Goal: Navigation & Orientation: Find specific page/section

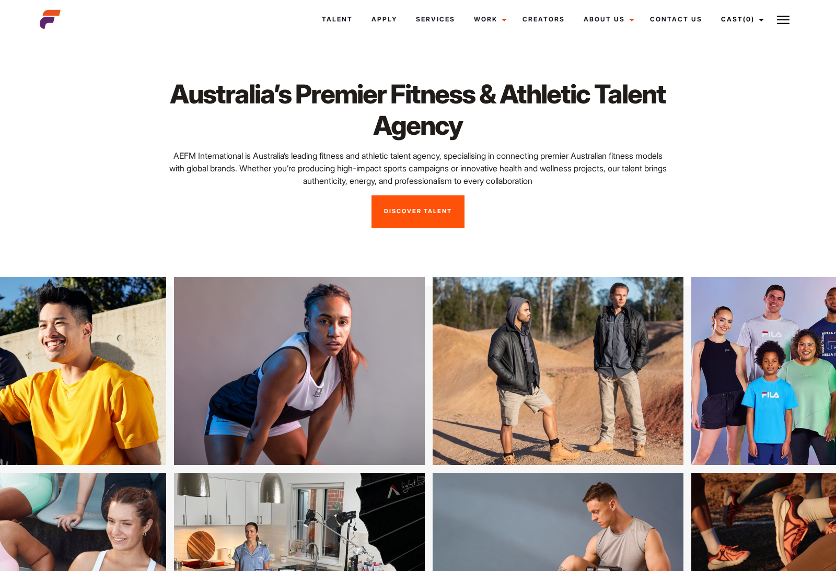
click at [349, 19] on link "Talent" at bounding box center [337, 19] width 50 height 28
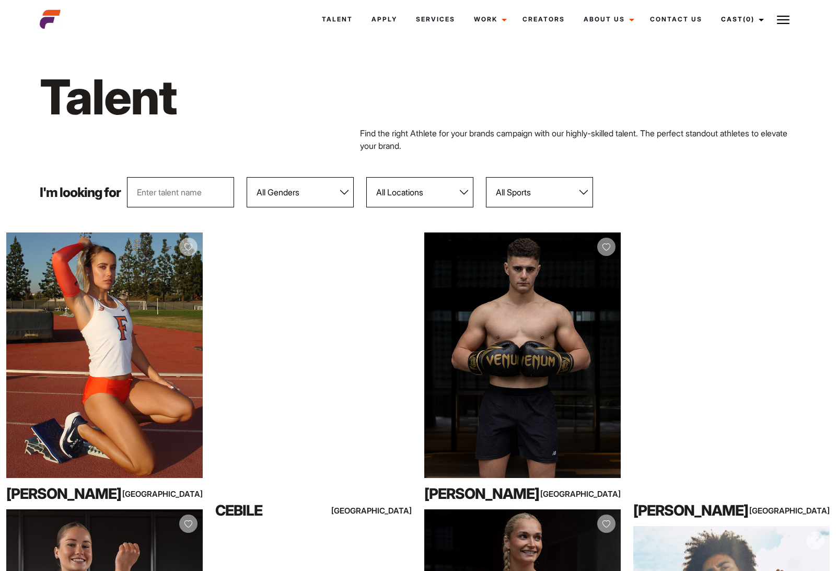
click at [345, 191] on select "All Genders Female Male" at bounding box center [300, 192] width 107 height 30
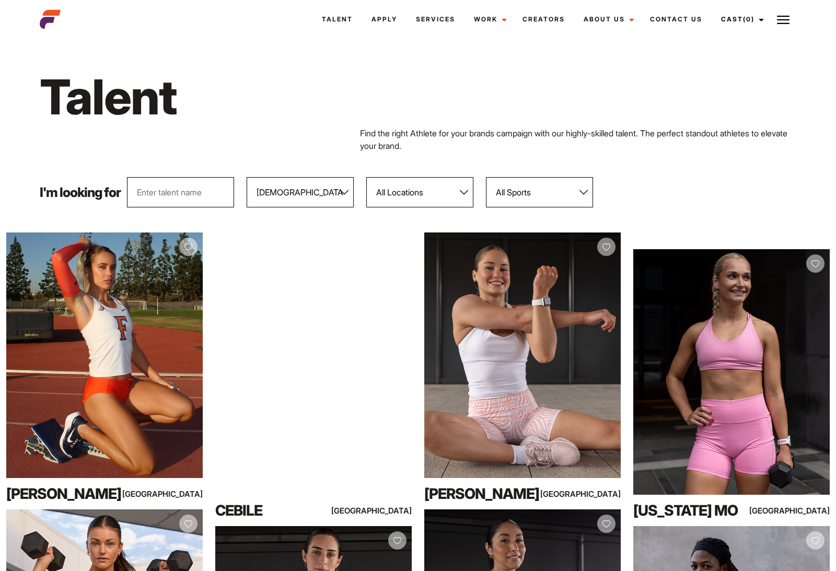
click at [335, 193] on select "All Genders Female Male" at bounding box center [300, 192] width 107 height 30
select select "103"
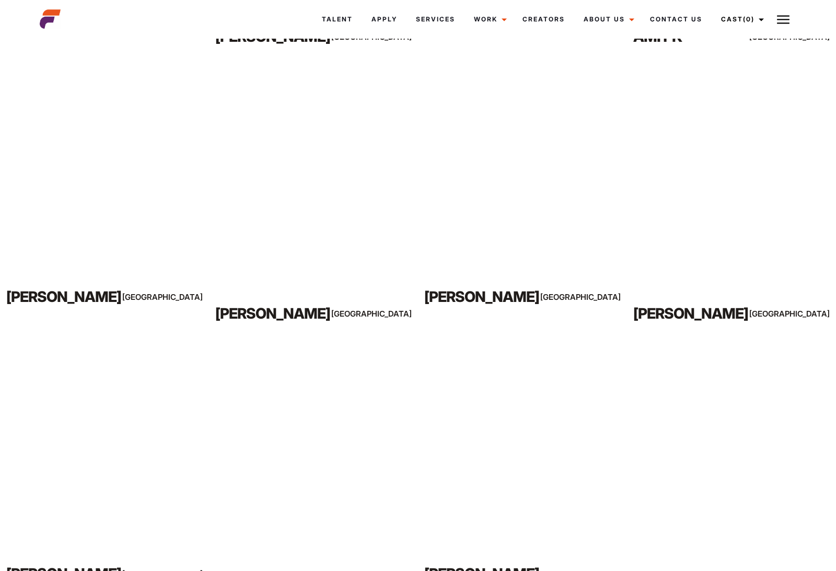
scroll to position [2691, 0]
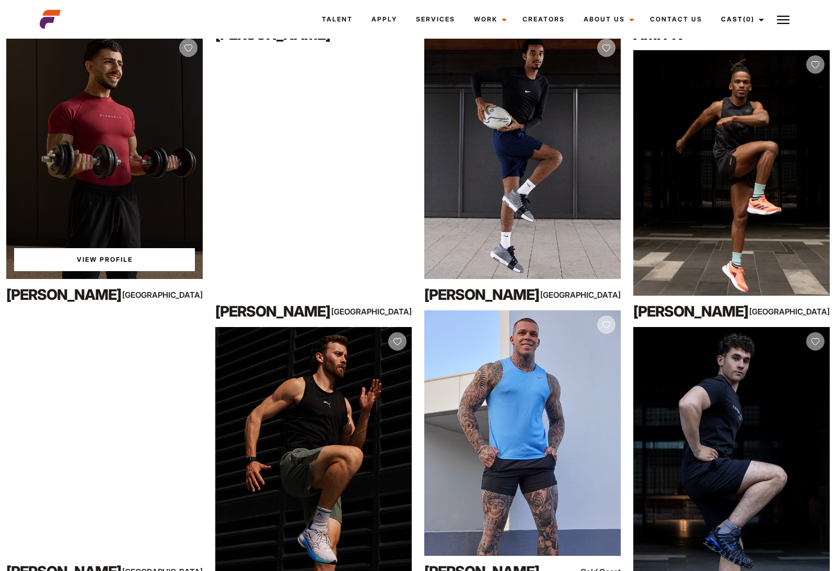
click at [176, 239] on div "View Profile" at bounding box center [104, 156] width 196 height 246
click at [135, 256] on link "View Profile" at bounding box center [104, 259] width 181 height 23
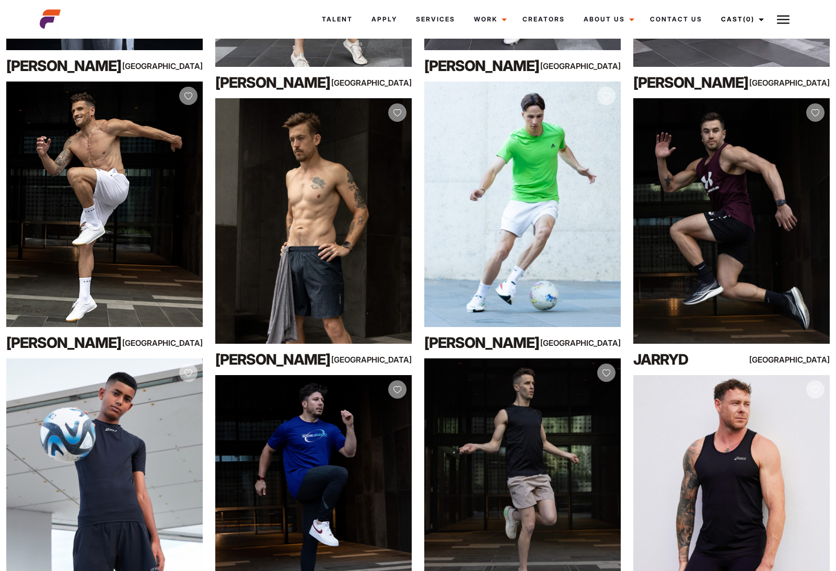
scroll to position [5965, 0]
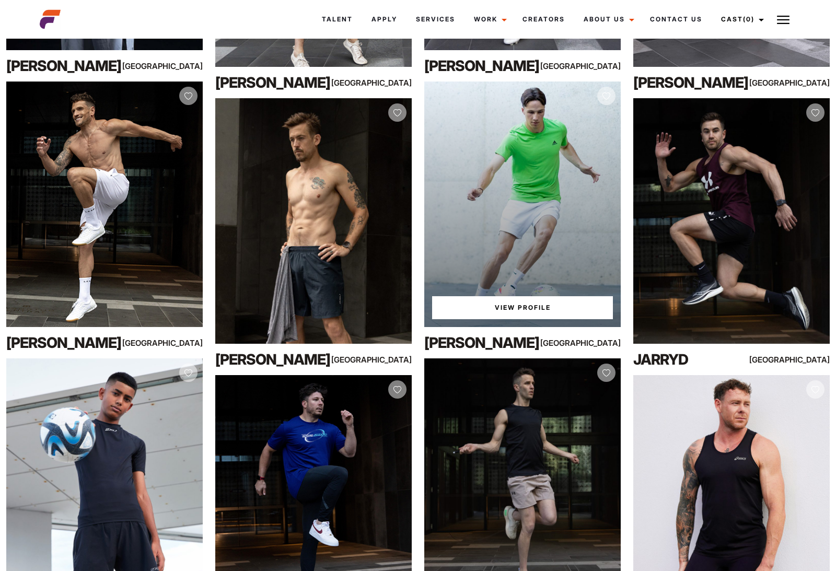
click at [581, 309] on div "View Profile" at bounding box center [522, 204] width 196 height 246
click at [575, 312] on link "View Profile" at bounding box center [522, 307] width 181 height 23
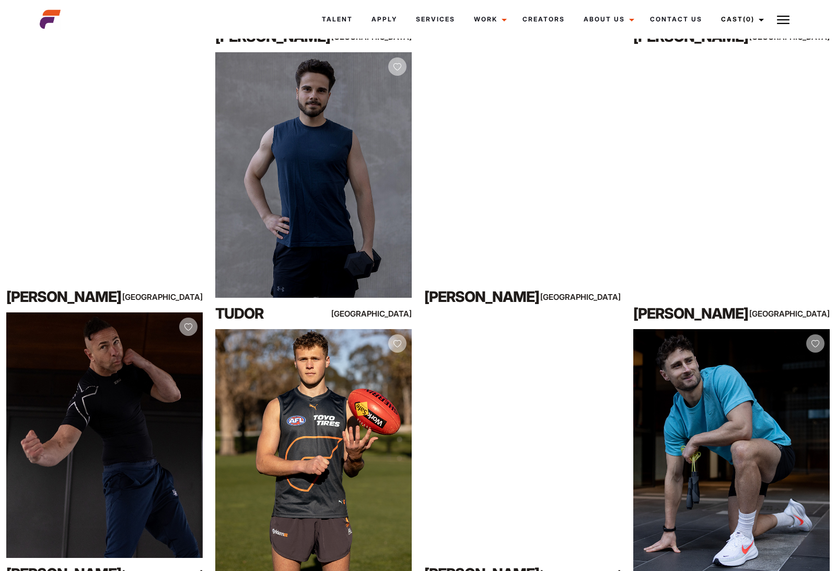
scroll to position [732, 0]
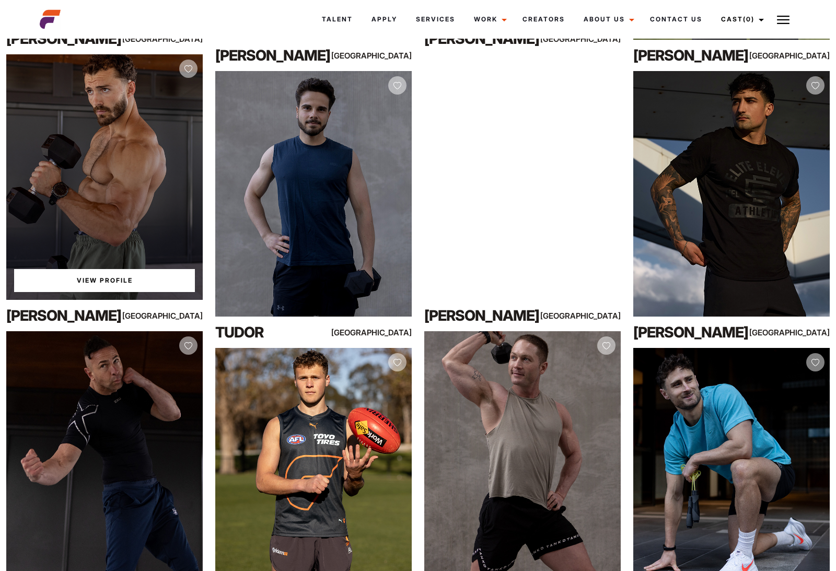
click at [71, 144] on div "View Profile" at bounding box center [104, 177] width 196 height 246
click at [88, 169] on div "View Profile" at bounding box center [104, 177] width 196 height 246
click at [101, 281] on link "View Profile" at bounding box center [104, 280] width 181 height 23
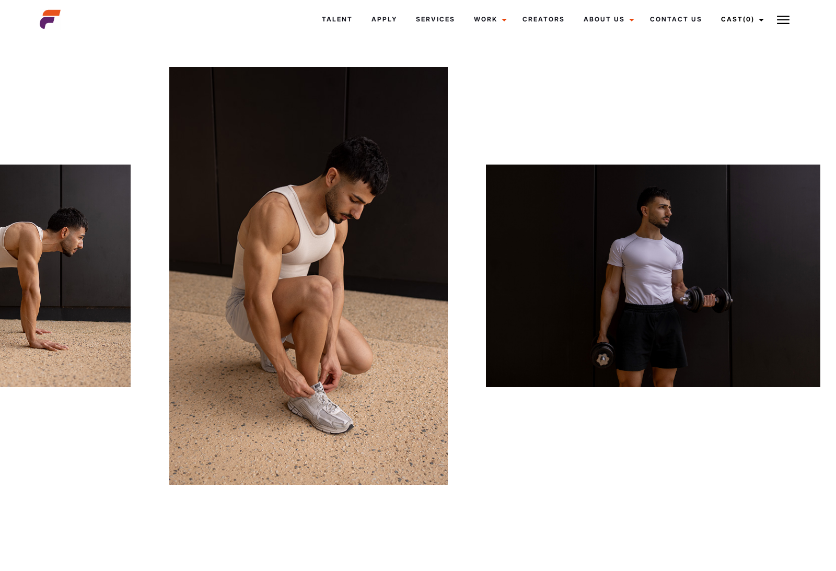
scroll to position [0, 647]
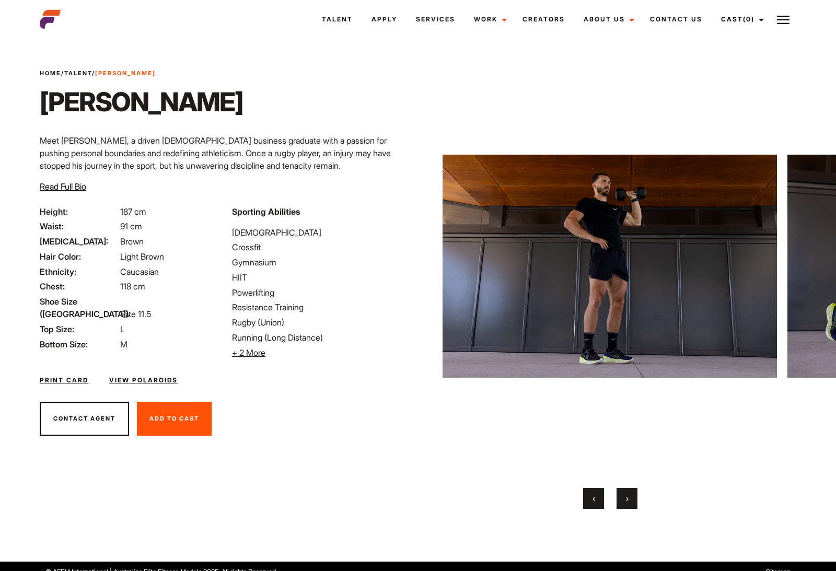
scroll to position [8, 0]
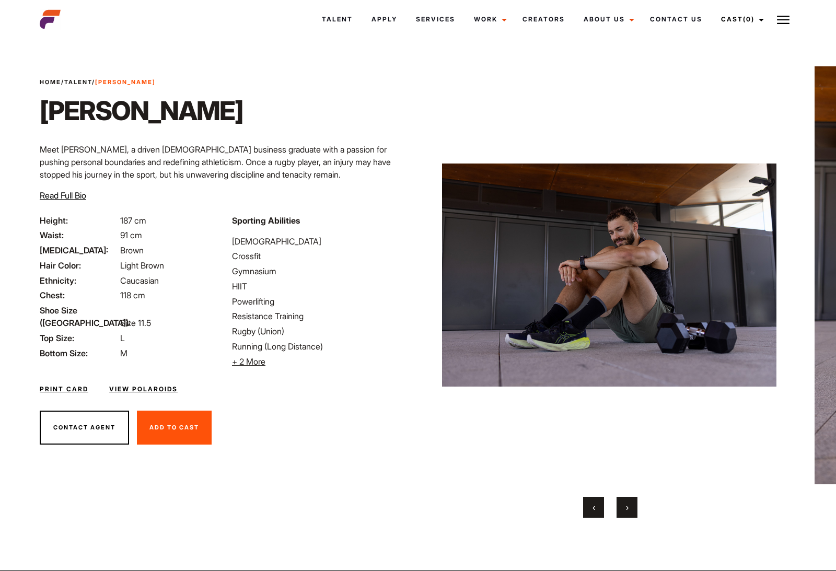
click at [33, 130] on div "Home / Talent / [PERSON_NAME] Meet [PERSON_NAME], a driven [DEMOGRAPHIC_DATA] b…" at bounding box center [417, 305] width 769 height 529
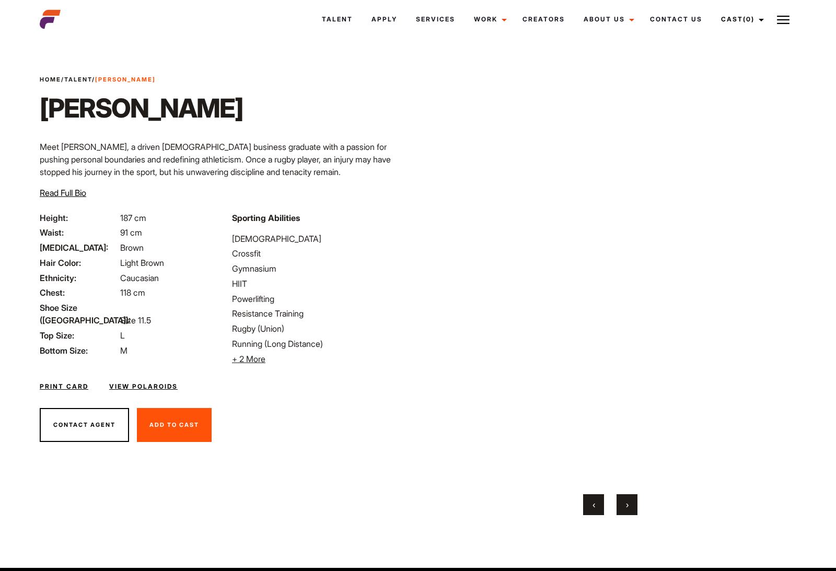
scroll to position [3, 0]
